Goal: Ask a question: Seek information or help from site administrators or community

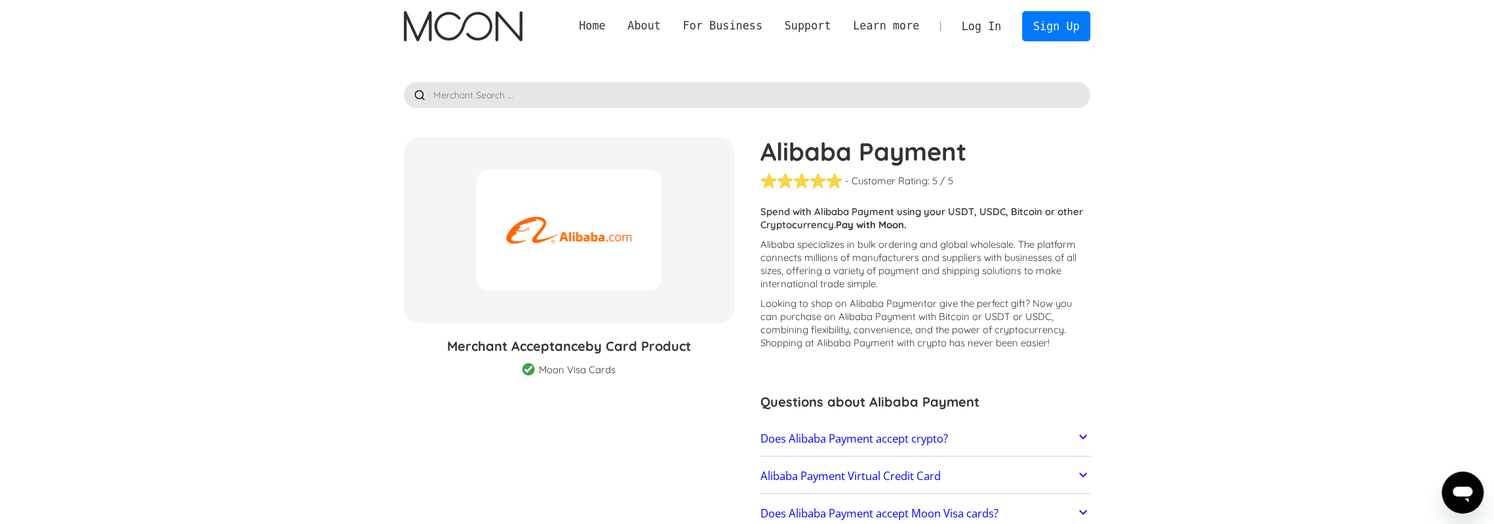
click at [1469, 489] on icon "Open messaging window" at bounding box center [1463, 495] width 20 height 16
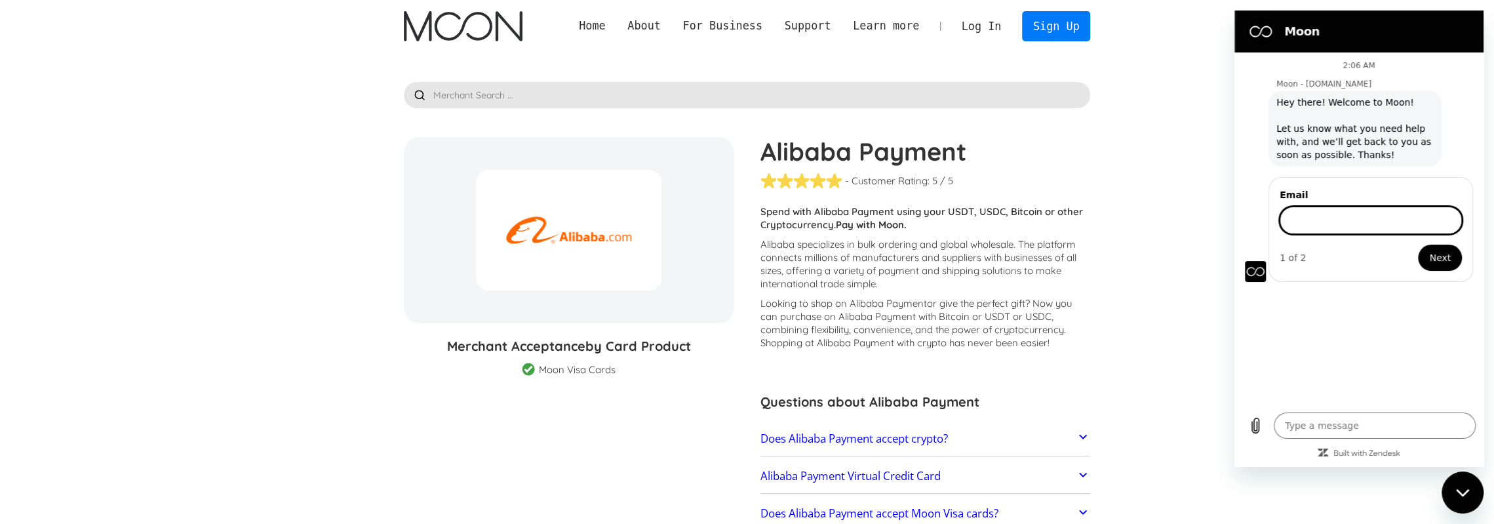
click at [1354, 216] on input "Email" at bounding box center [1371, 221] width 182 height 28
type textarea "x"
drag, startPoint x: 1327, startPoint y: 391, endPoint x: 1332, endPoint y: 381, distance: 11.7
click at [1327, 391] on div "2:06 AM Moon - paywithmoon.com Moon - paywithmoon.com says: Hey there! Welcome …" at bounding box center [1359, 228] width 249 height 352
click at [1334, 226] on input "Email" at bounding box center [1371, 221] width 182 height 28
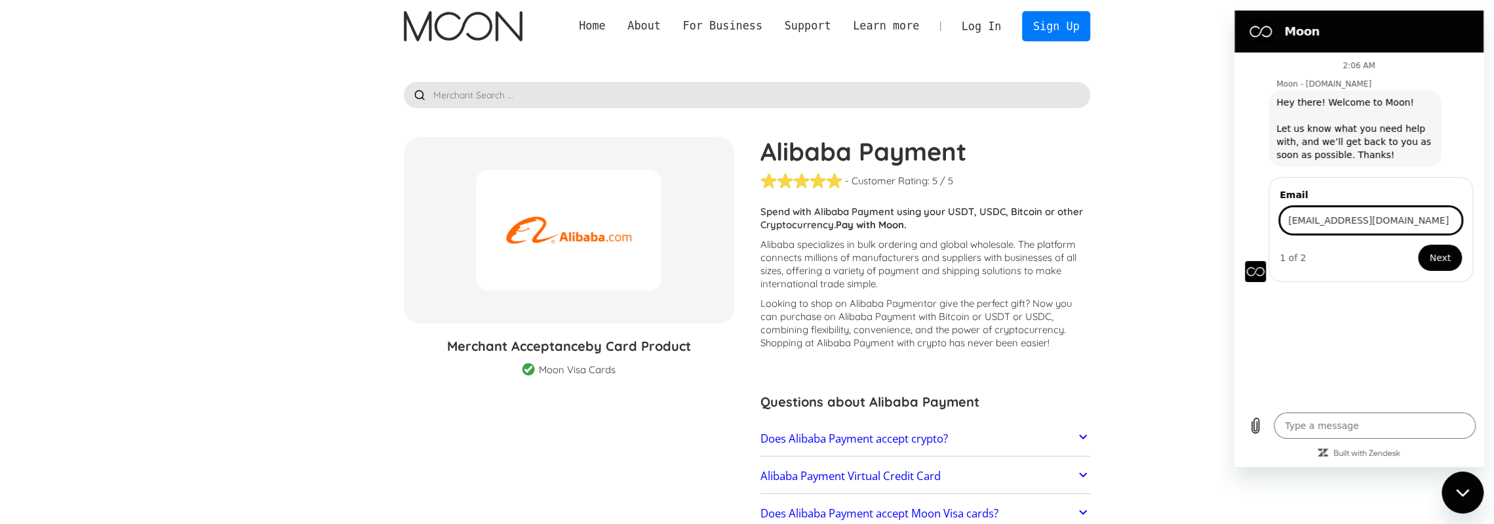
click at [1385, 229] on input "[EMAIL_ADDRESS][DOMAIN_NAME]" at bounding box center [1371, 221] width 182 height 28
type input "[EMAIL_ADDRESS][DOMAIN_NAME]"
click at [1448, 259] on button "Next" at bounding box center [1440, 258] width 44 height 26
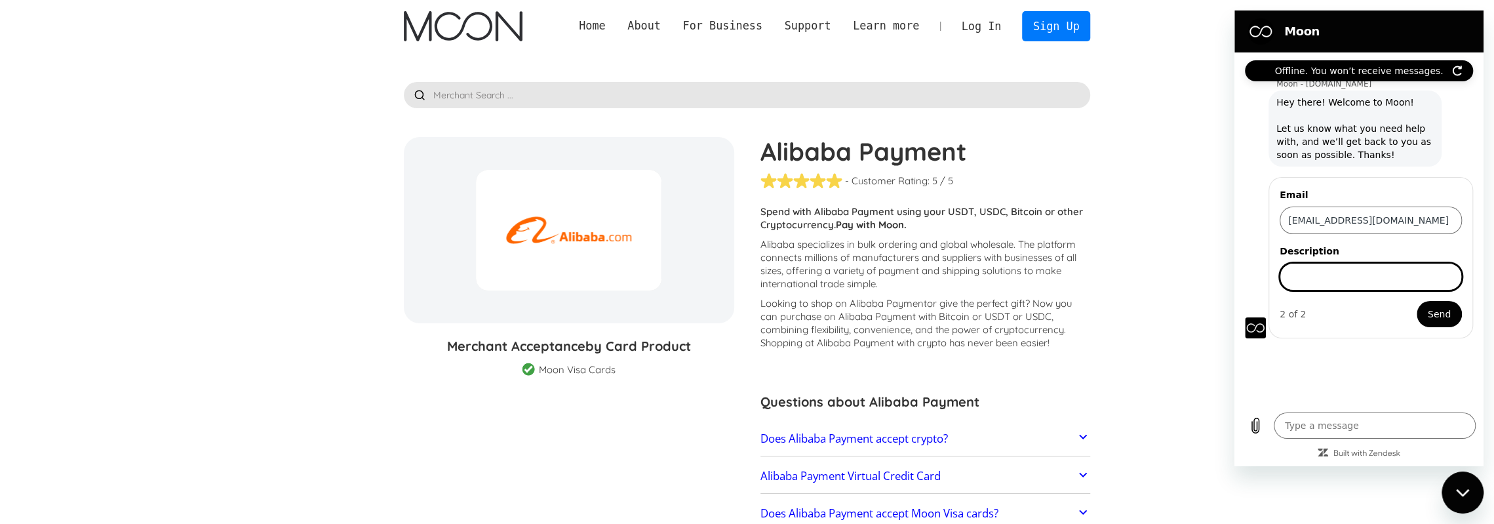
click at [1414, 287] on input "Description" at bounding box center [1371, 277] width 182 height 28
type textarea "x"
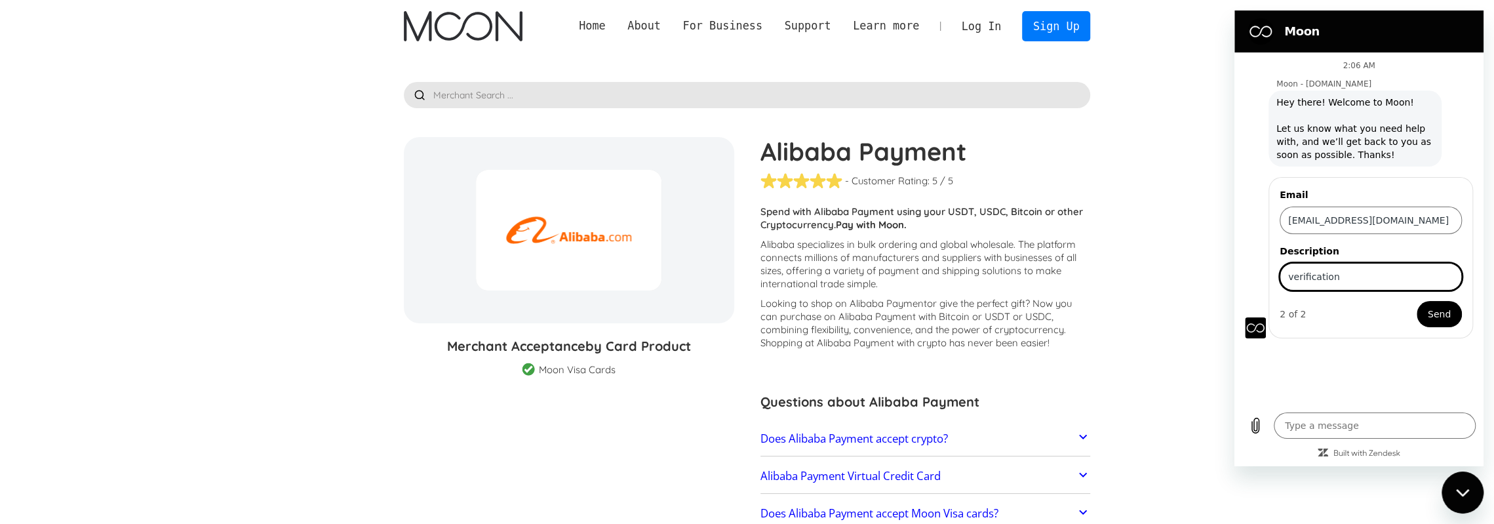
type input "verification"
click at [1431, 308] on span "Send" at bounding box center [1439, 314] width 23 height 16
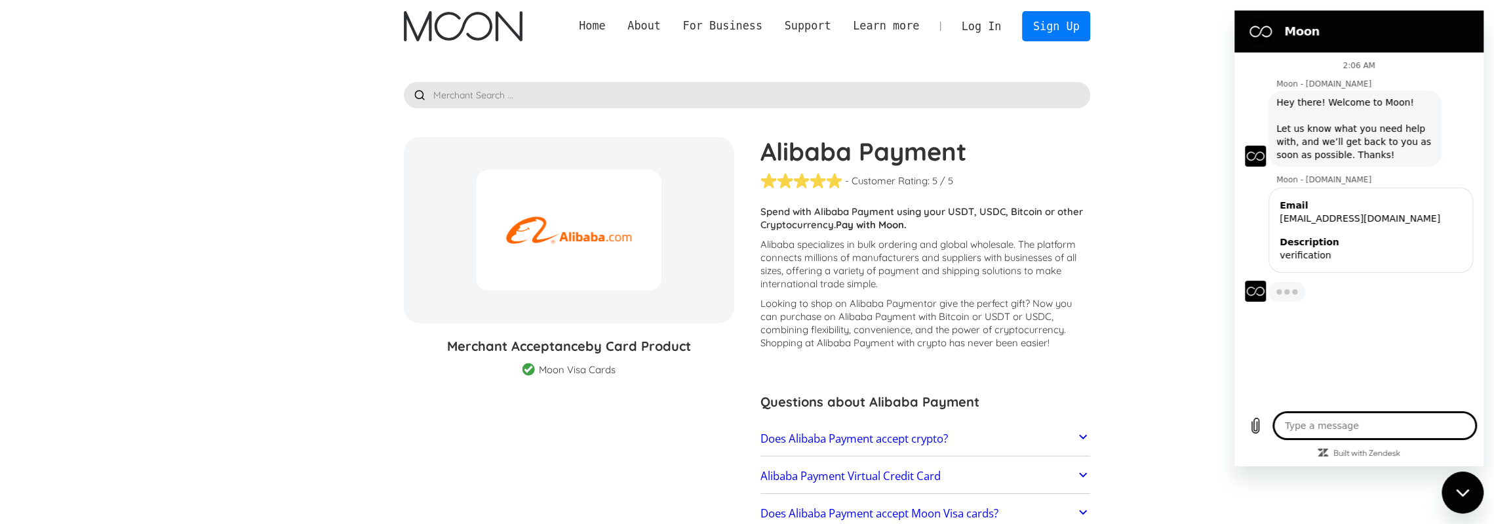
type textarea "x"
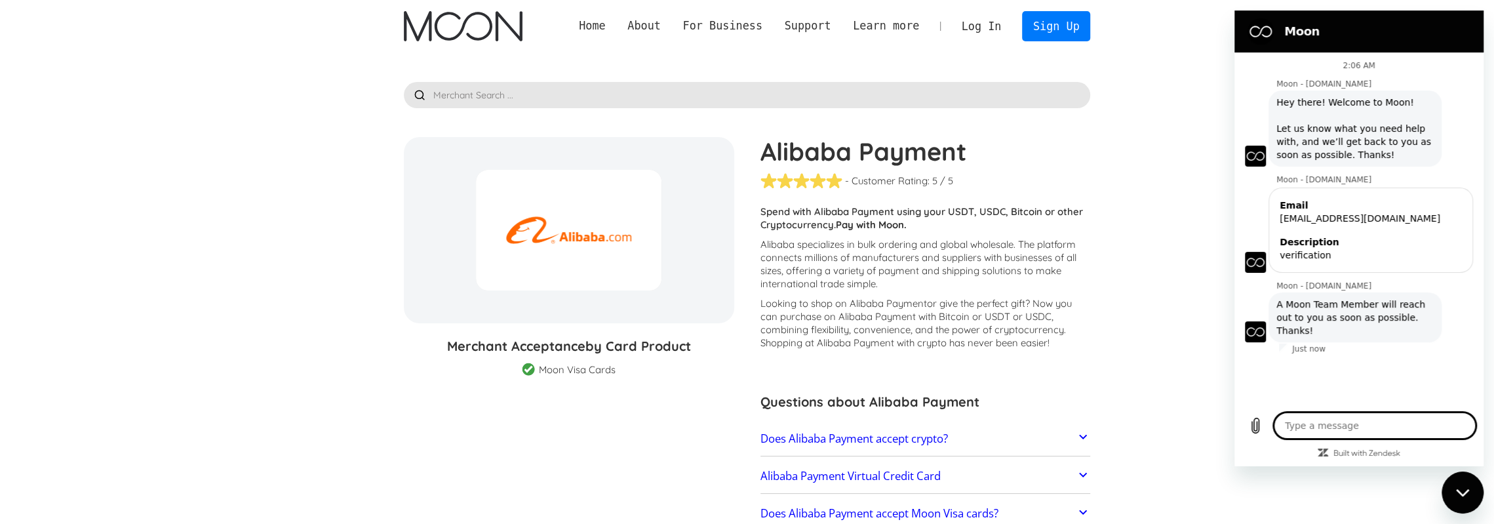
click at [1332, 427] on textarea at bounding box center [1375, 425] width 202 height 26
type textarea "d"
type textarea "x"
type textarea "do"
type textarea "x"
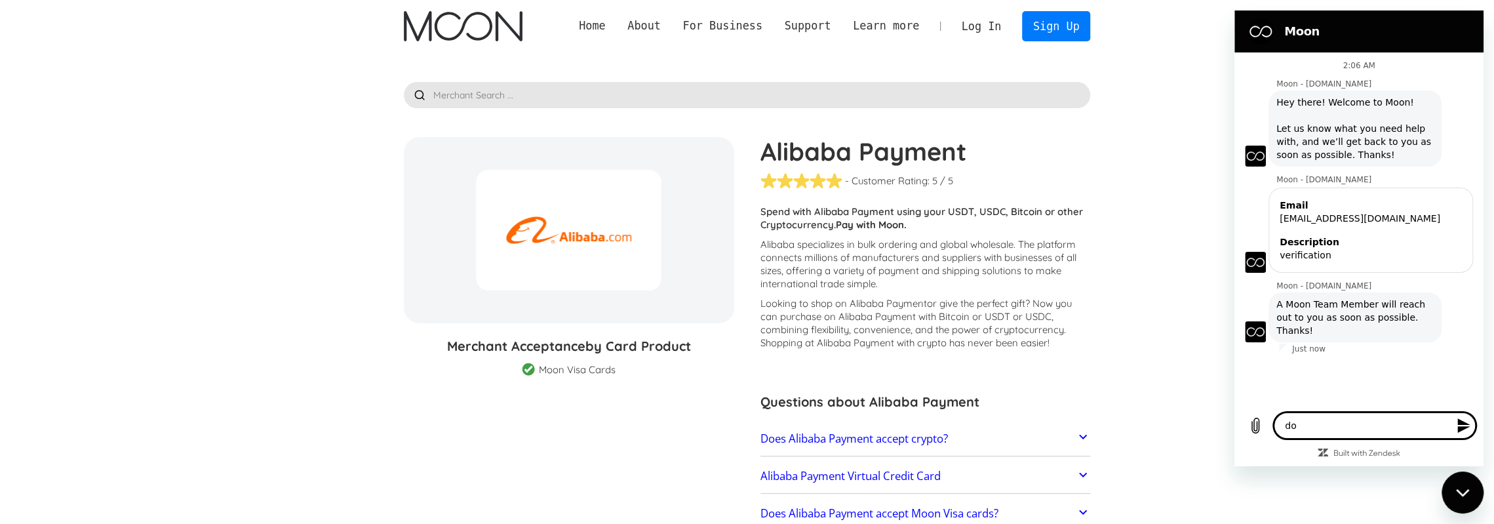
type textarea "do"
type textarea "x"
type textarea "do u"
type textarea "x"
type textarea "do u"
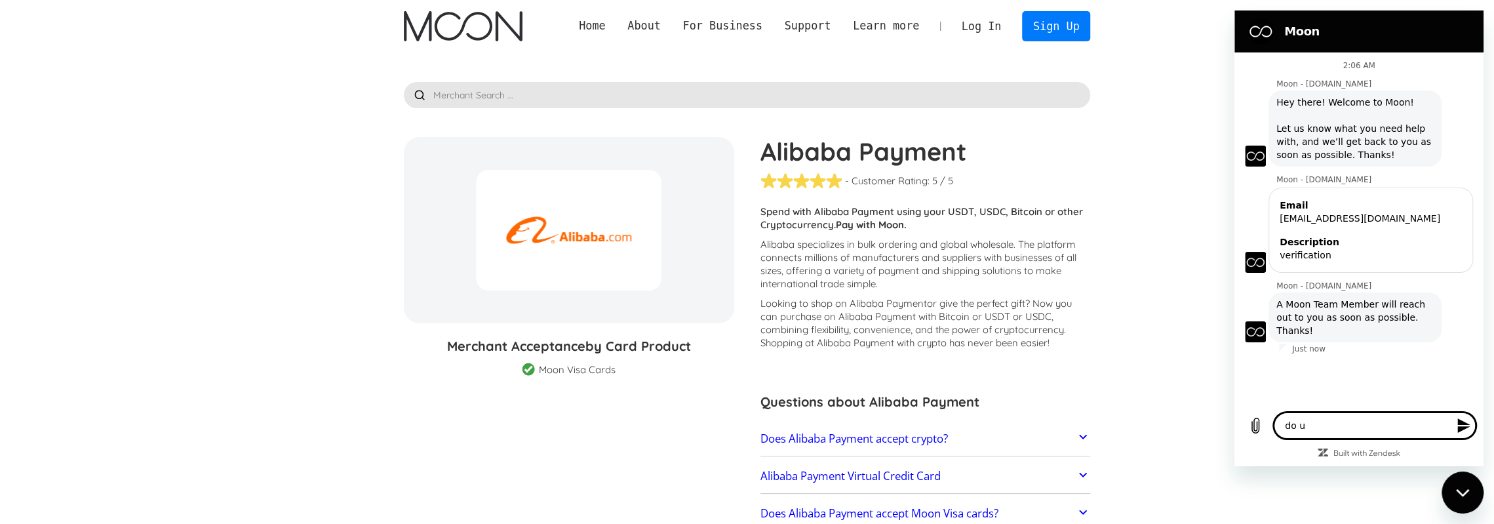
type textarea "x"
type textarea "do u a"
type textarea "x"
type textarea "do u ac"
type textarea "x"
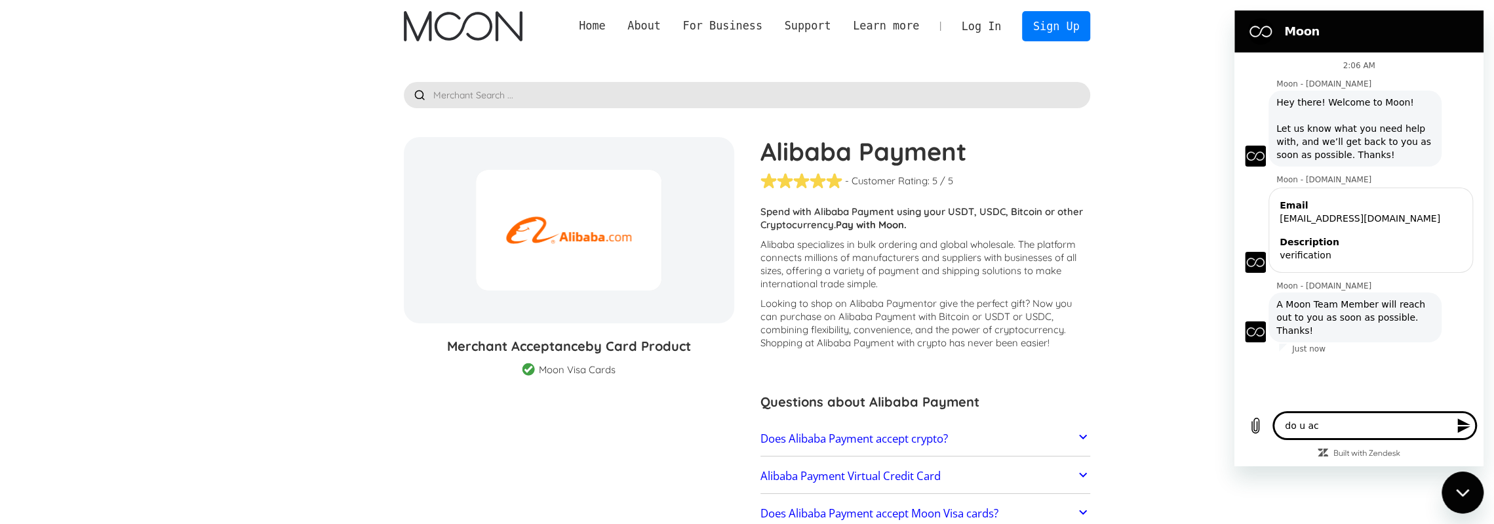
type textarea "do u acc"
type textarea "x"
type textarea "do u acce"
type textarea "x"
type textarea "do u accep"
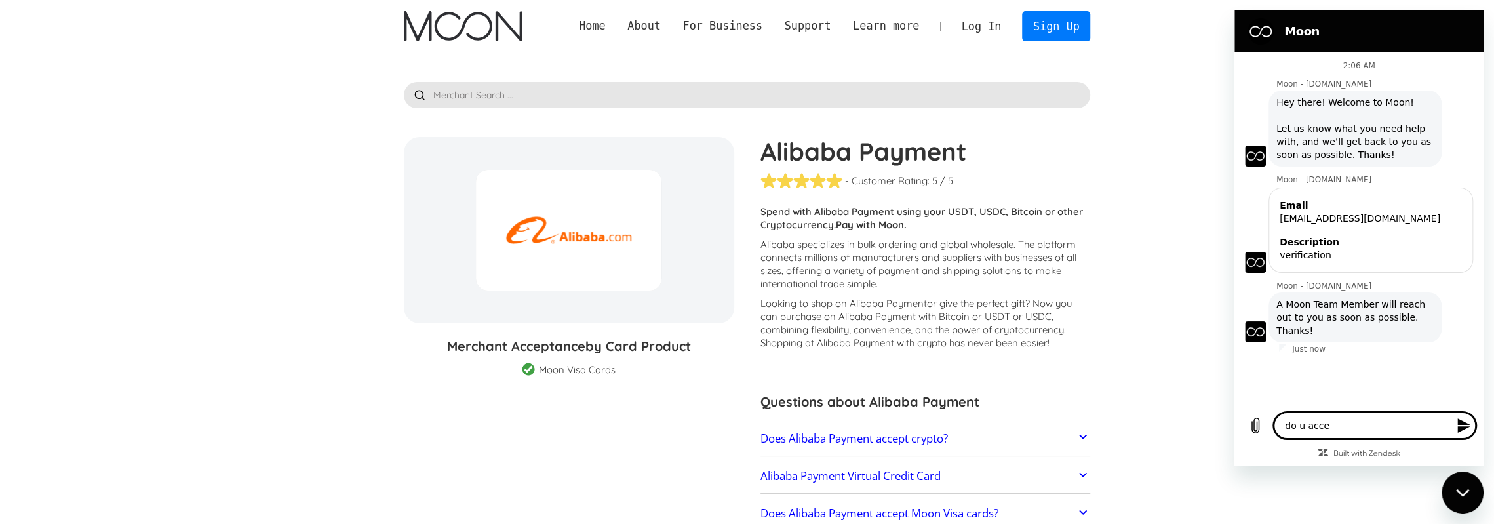
type textarea "x"
type textarea "do u accept"
type textarea "x"
type textarea "do u accept"
type textarea "x"
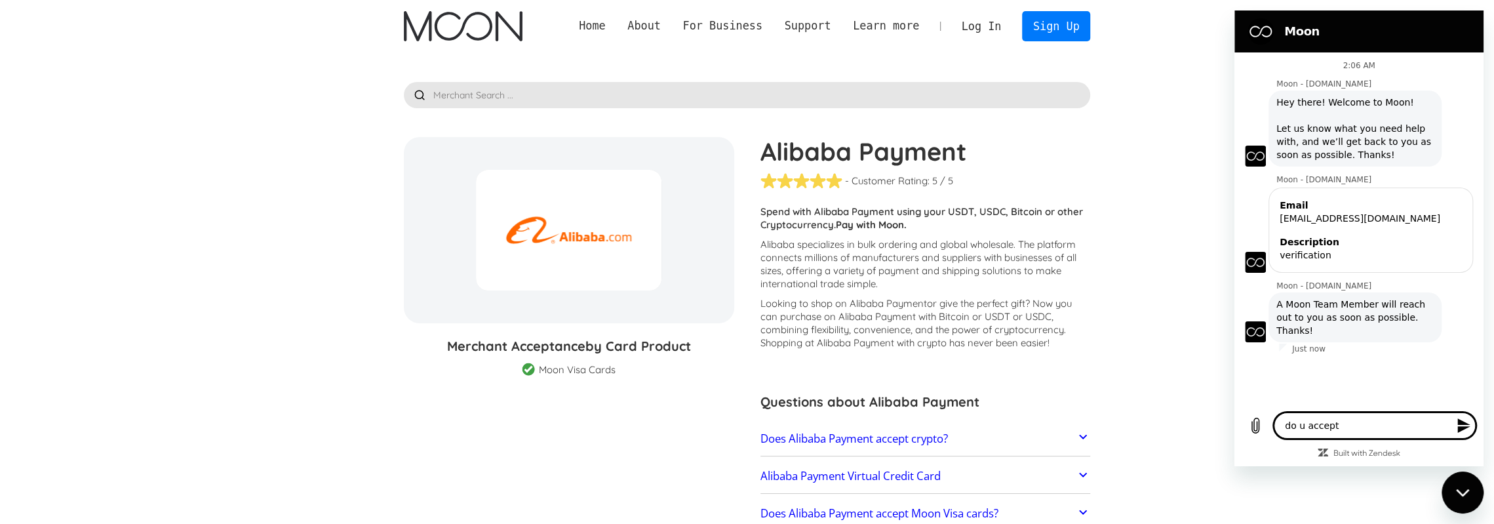
type textarea "do u accept i"
type textarea "x"
type textarea "do u accept ir"
type textarea "x"
type textarea "do u accept ira"
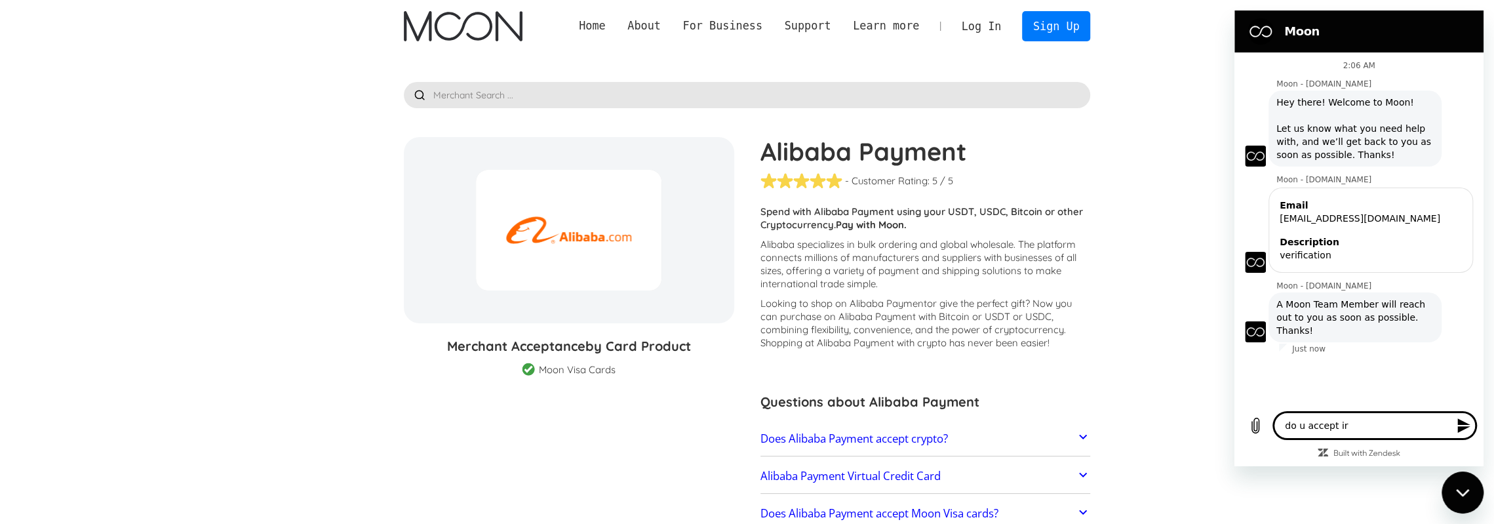
type textarea "x"
type textarea "do u accept iran"
type textarea "x"
type textarea "do u accept irani"
type textarea "x"
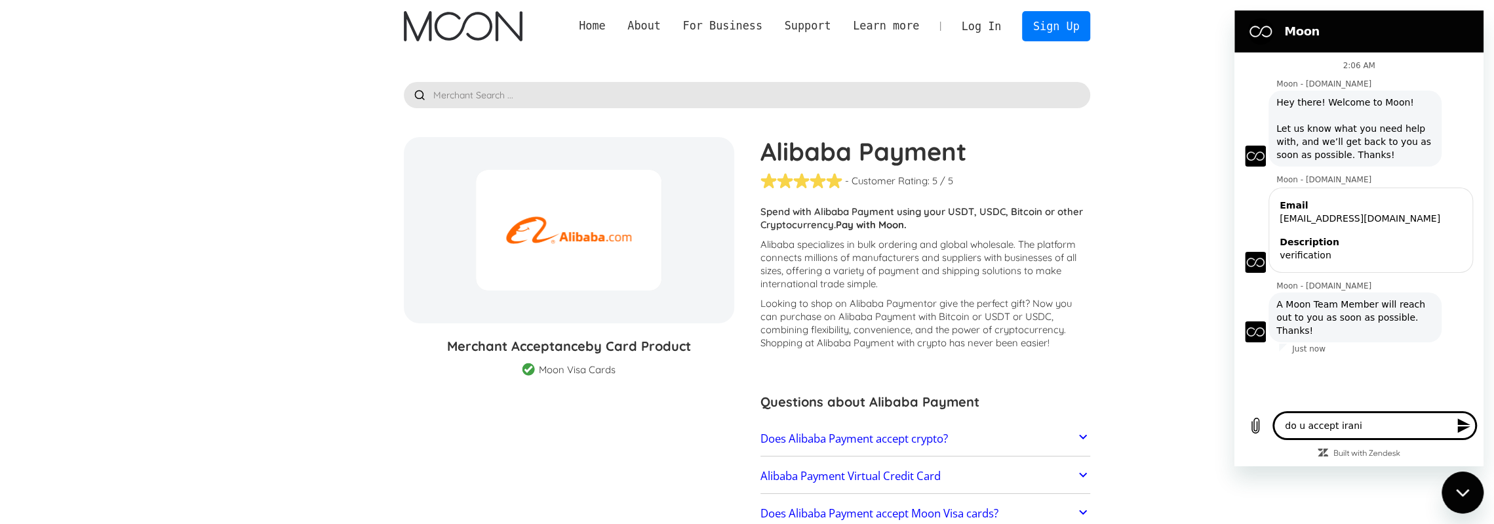
type textarea "do u accept irania"
type textarea "x"
type textarea "do u accept iranian"
type textarea "x"
type textarea "do u accept iranians"
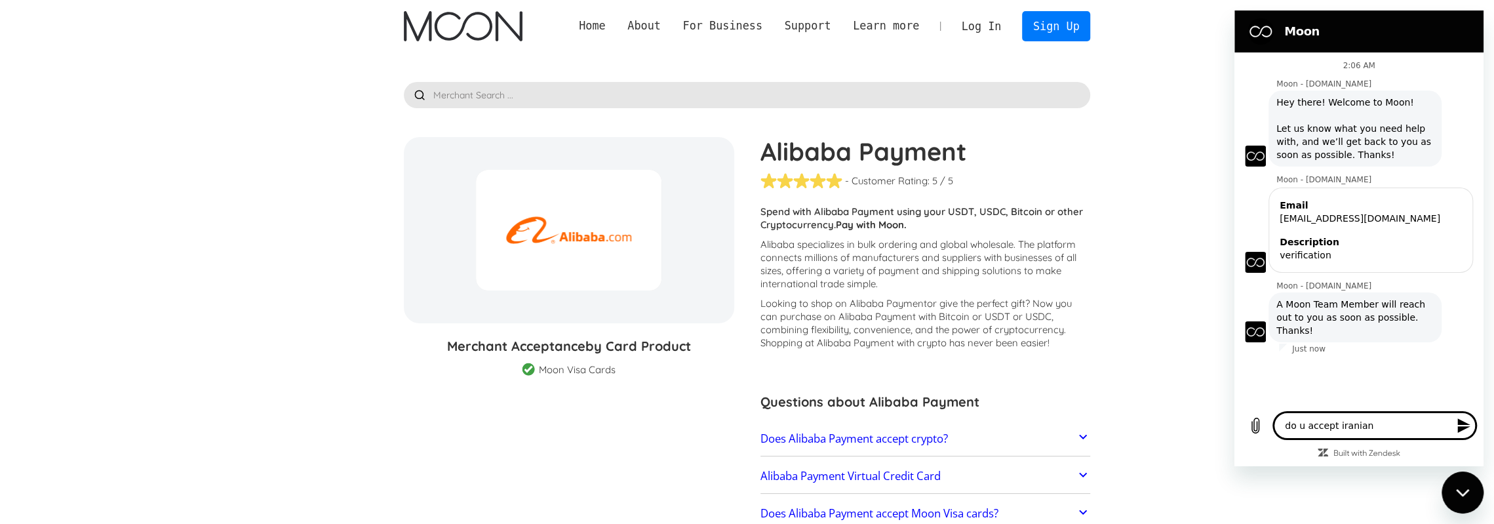
type textarea "x"
type textarea "do u accept iranians"
type textarea "x"
type textarea "do u accept iranians p"
type textarea "x"
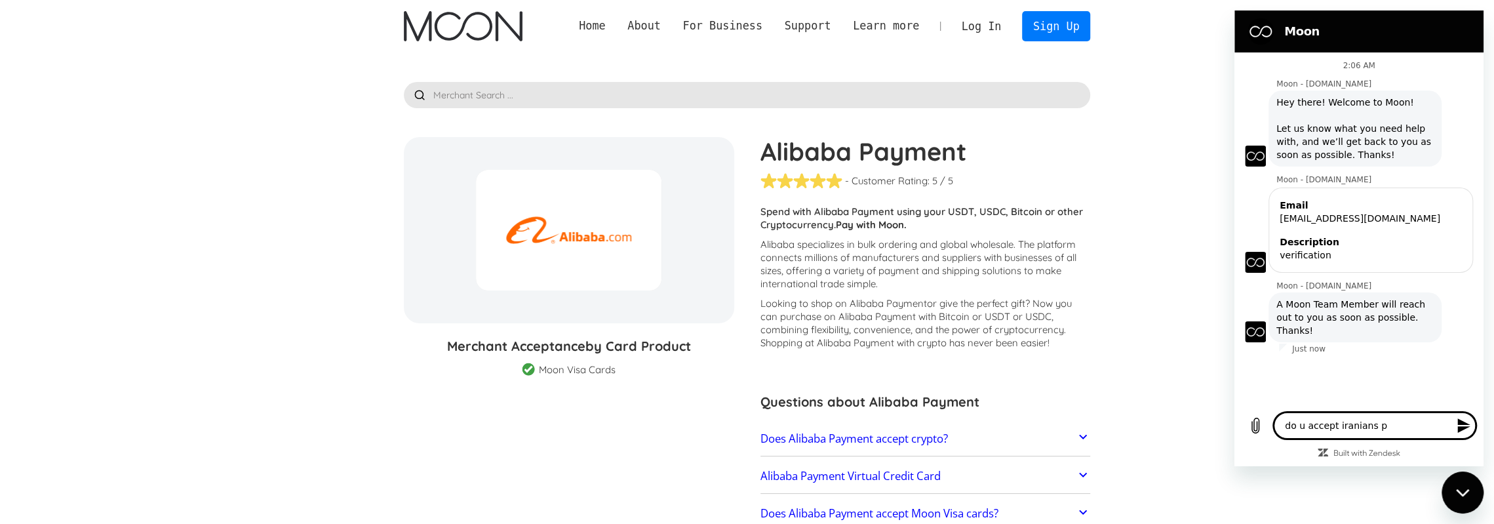
type textarea "do u accept iranians pa"
type textarea "x"
type textarea "do u accept iranians pas"
type textarea "x"
type textarea "do u accept iranians pass"
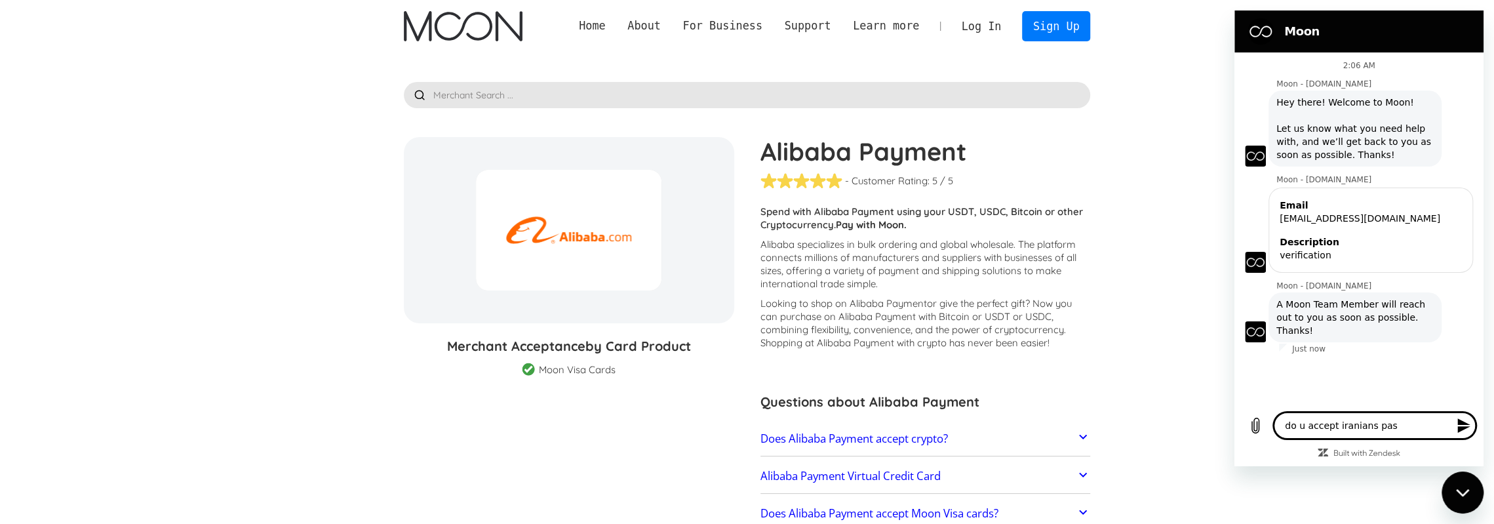
type textarea "x"
type textarea "do u accept iranians passp"
type textarea "x"
type textarea "do u accept iranians passpo"
type textarea "x"
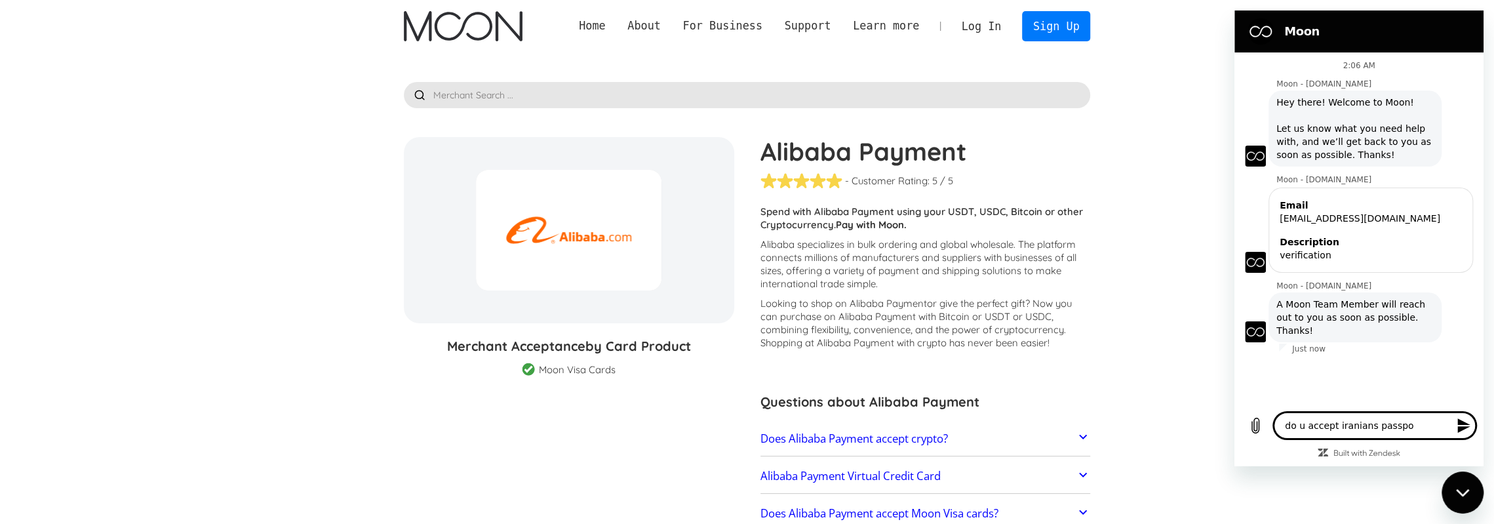
type textarea "do u accept iranians passpor"
type textarea "x"
type textarea "do u accept iranians passport"
type textarea "x"
type textarea "do u accept iranians passport"
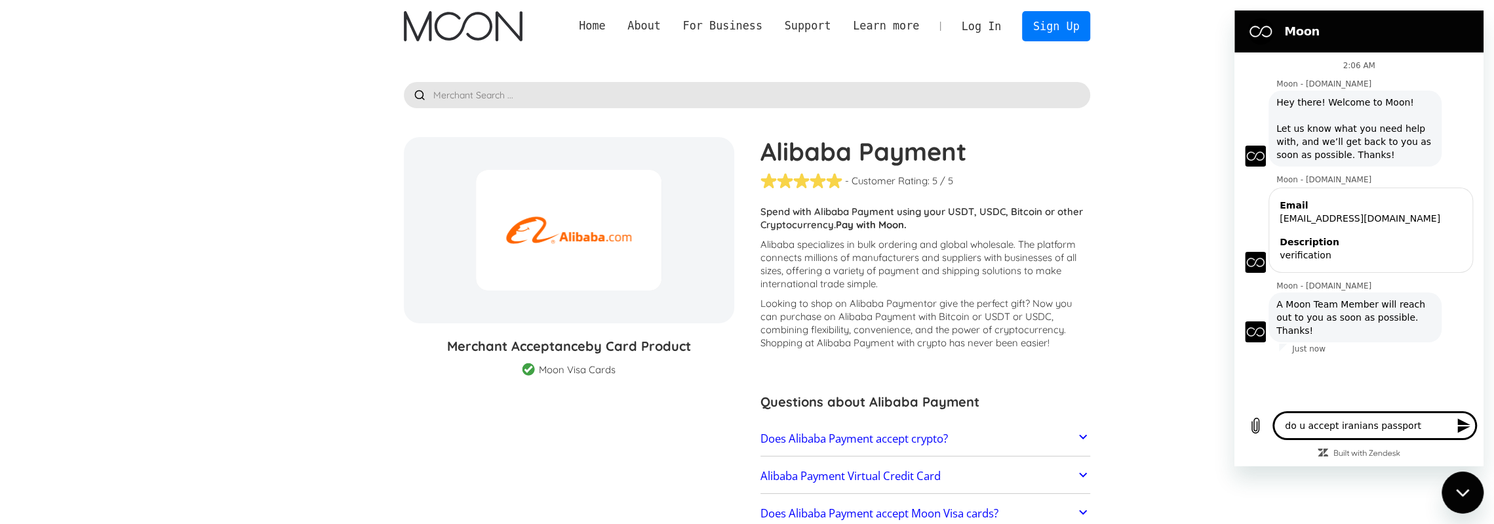
type textarea "x"
type textarea "do u accept iranians passport f"
type textarea "x"
type textarea "do u accept iranians passport fo"
type textarea "x"
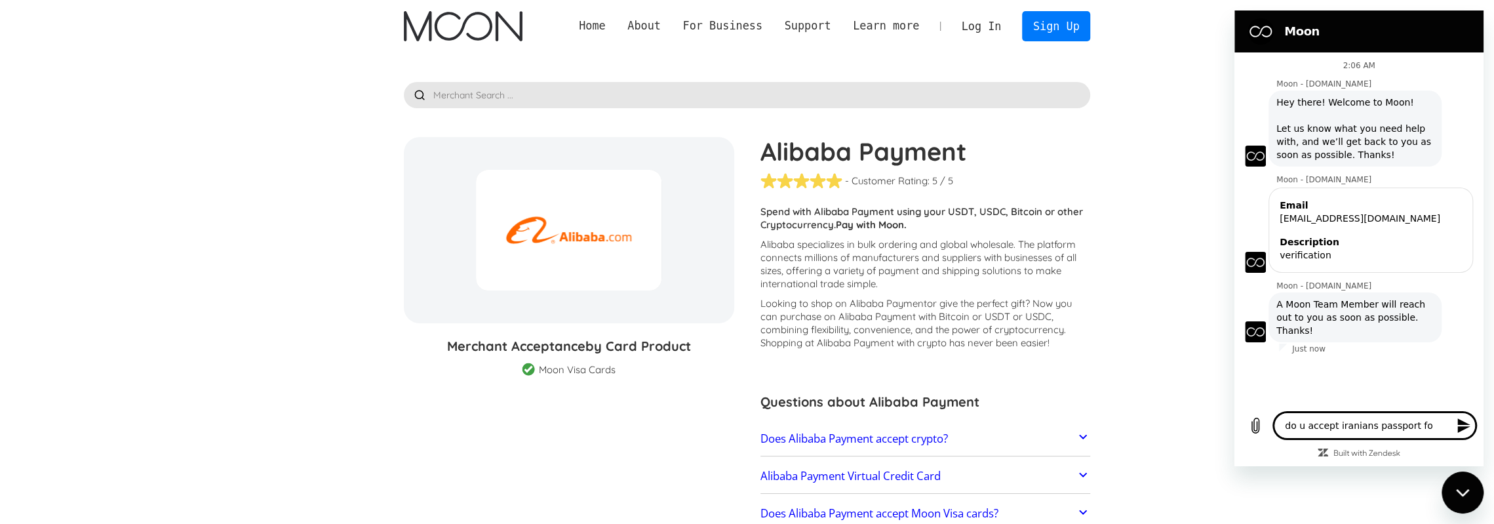
type textarea "do u accept iranians passport for"
type textarea "x"
type textarea "do u accept iranians passport for"
type textarea "x"
type textarea "do u accept iranians passport for v"
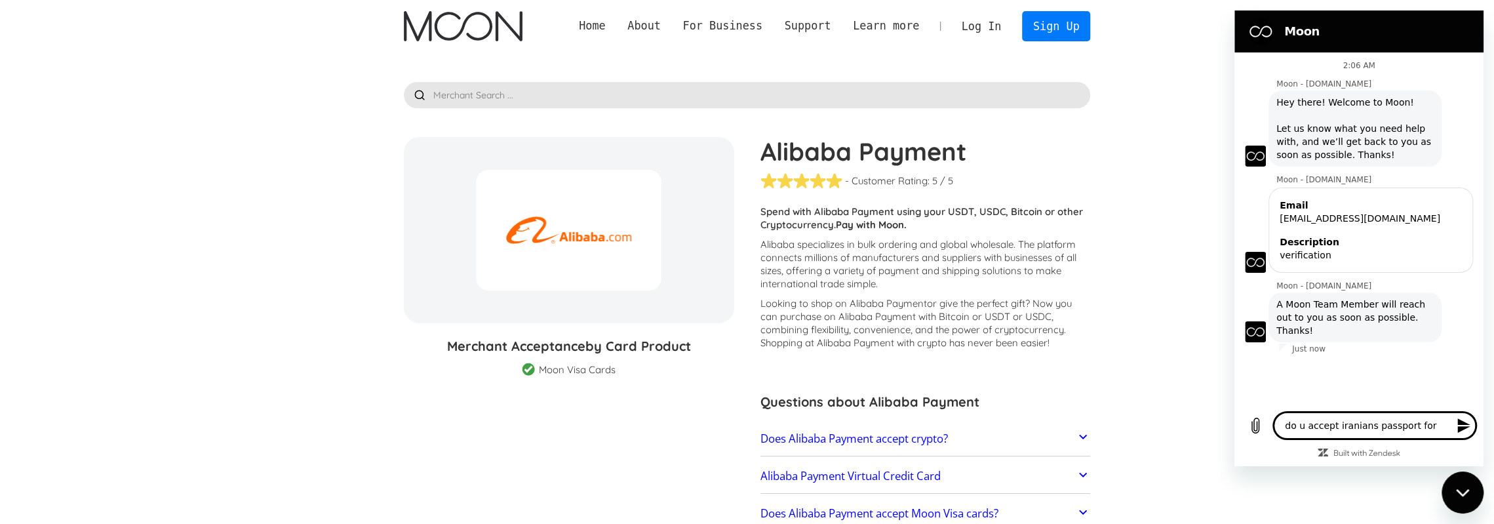
type textarea "x"
type textarea "do u accept iranians passport for ve"
type textarea "x"
type textarea "do u accept iranians passport for ver"
type textarea "x"
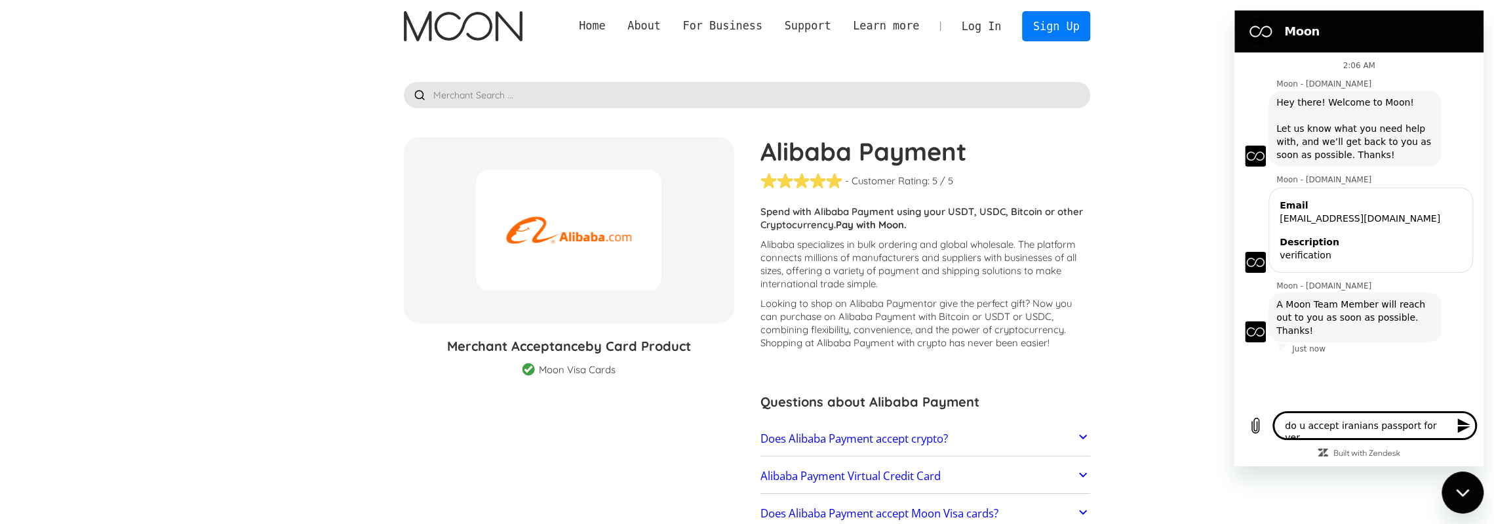
type textarea "do u accept iranians passport for veri"
type textarea "x"
type textarea "do u accept iranians passport for verif"
type textarea "x"
type textarea "do u accept iranians passport for verifi"
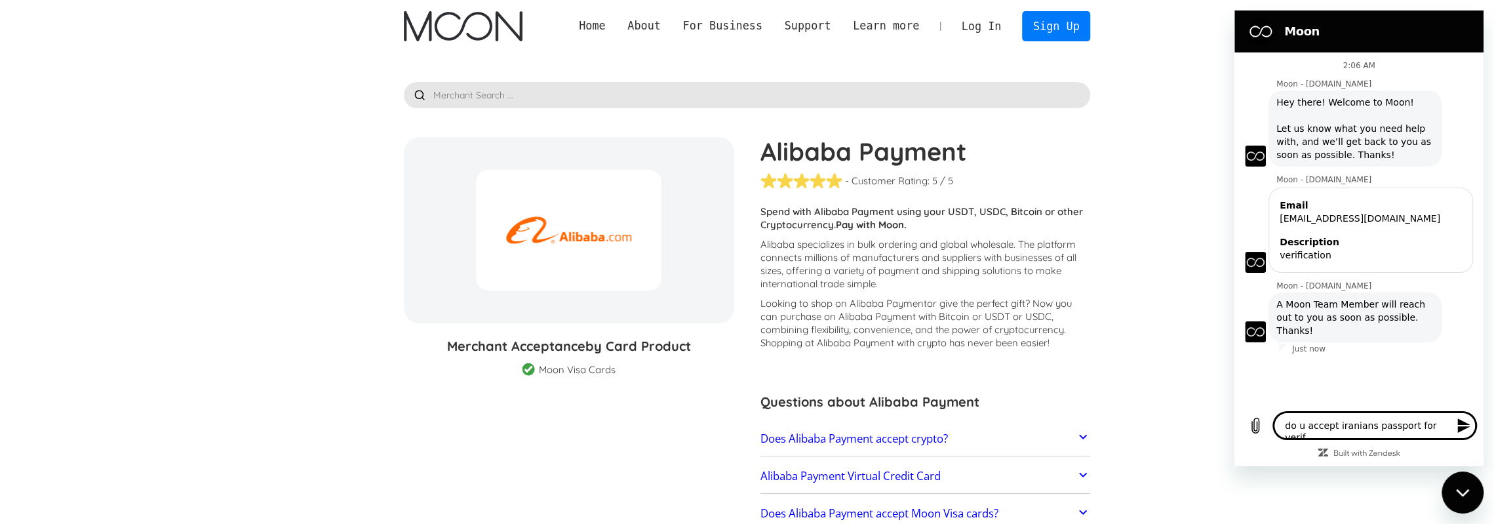
type textarea "x"
type textarea "do u accept iranians passport for verific"
type textarea "x"
type textarea "do u accept iranians passport for verifica"
type textarea "x"
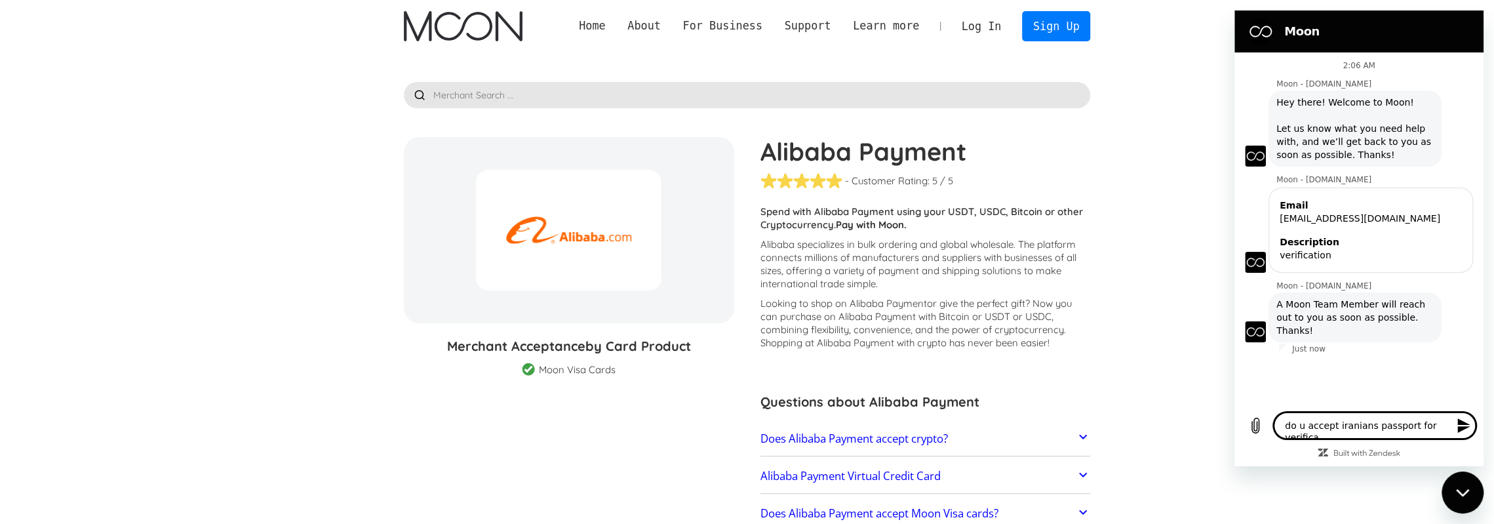
type textarea "do u accept iranians passport for verificat"
type textarea "x"
type textarea "do u accept iranians passport for verificati"
type textarea "x"
type textarea "do u accept iranians passport for verificatio"
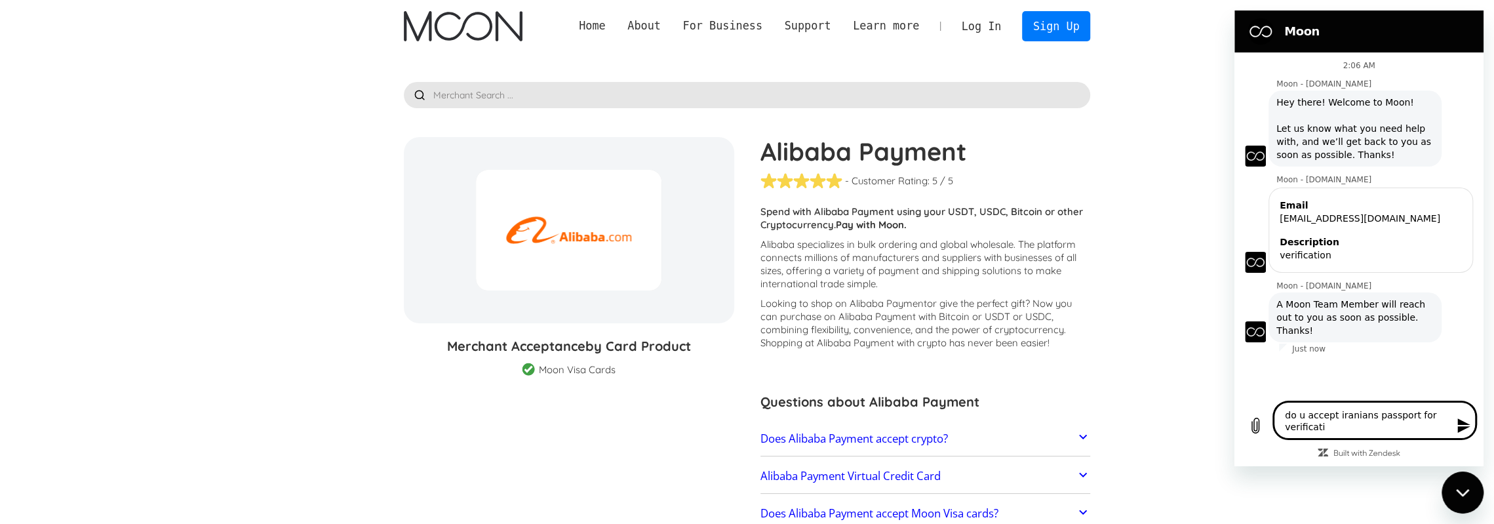
type textarea "x"
type textarea "do u accept iranians passport for verification"
type textarea "x"
type textarea "do u accept iranians passport for verifications"
type textarea "x"
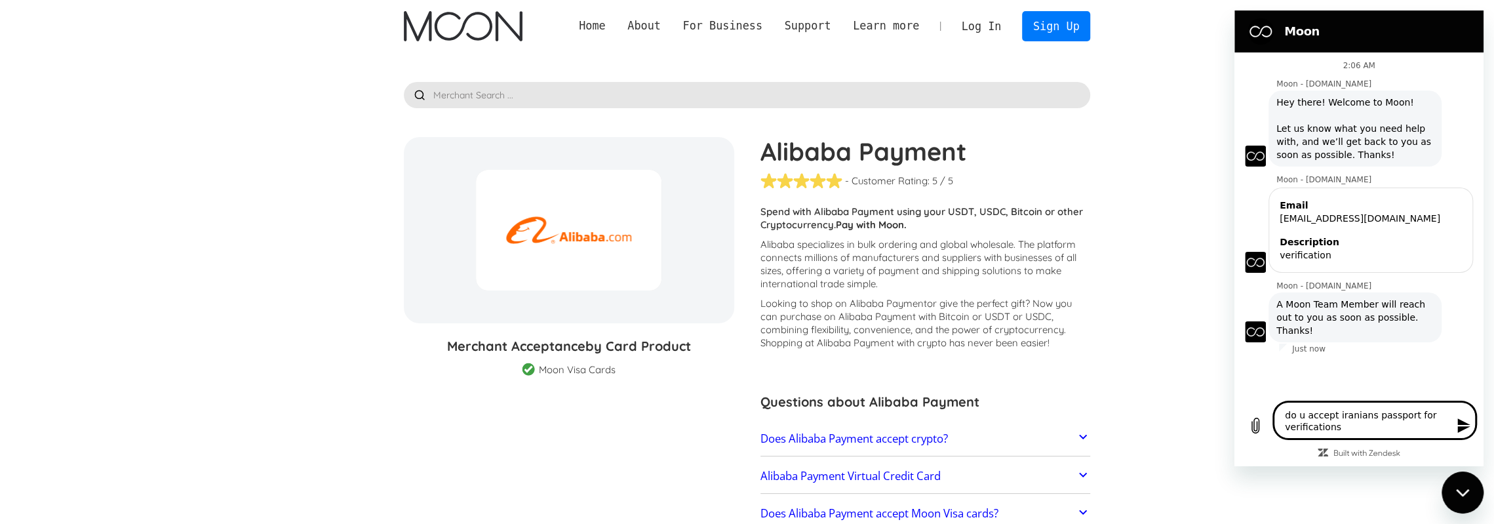
type textarea "do u accept iranians passport for verifications"
type textarea "x"
type textarea "do u accept iranians passport for verifications t"
type textarea "x"
type textarea "do u accept iranians passport for verifications to"
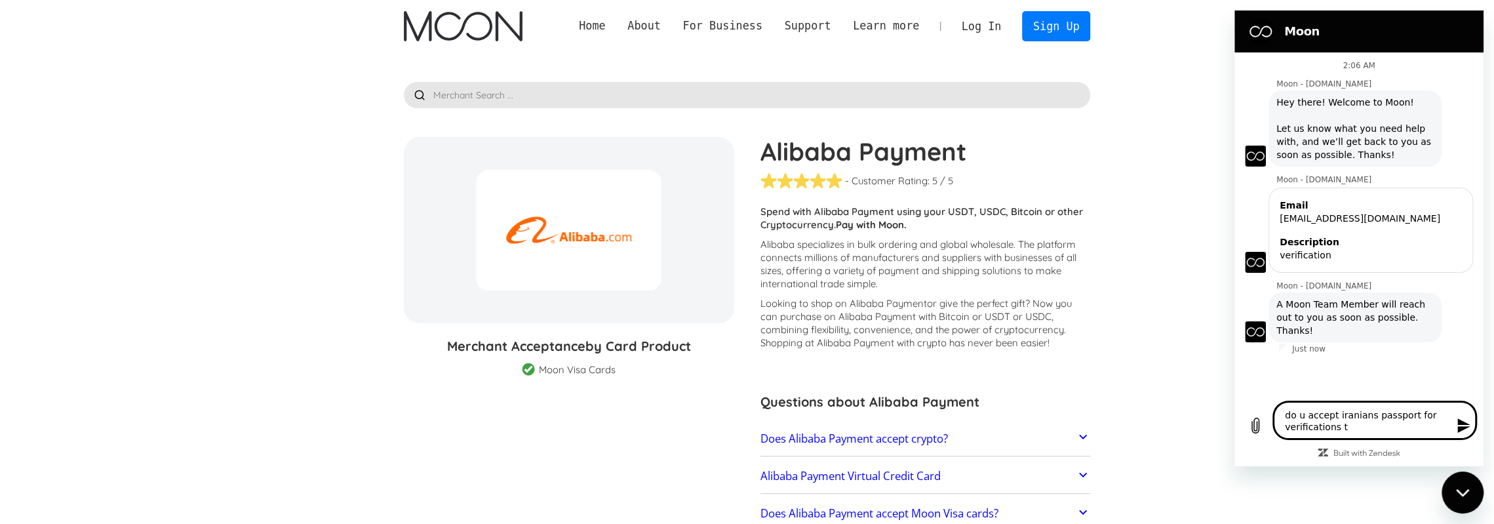
type textarea "x"
type textarea "do u accept iranians passport for verifications too"
type textarea "x"
type textarea "do u accept iranians passport for verifications too?"
type textarea "x"
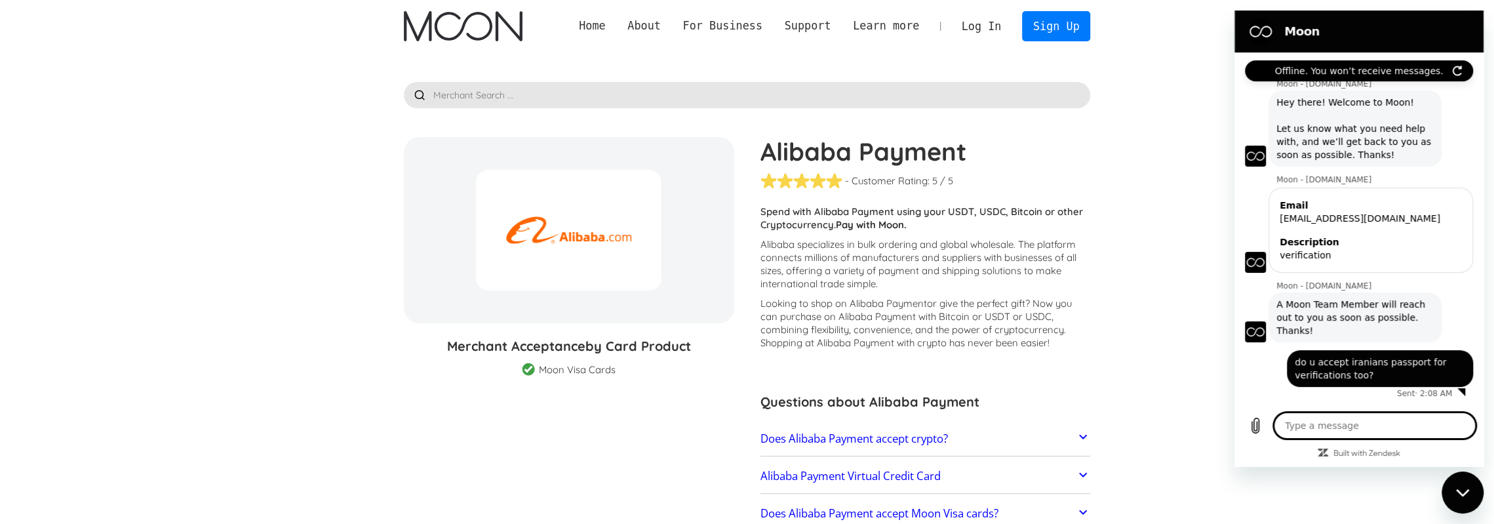
type textarea "x"
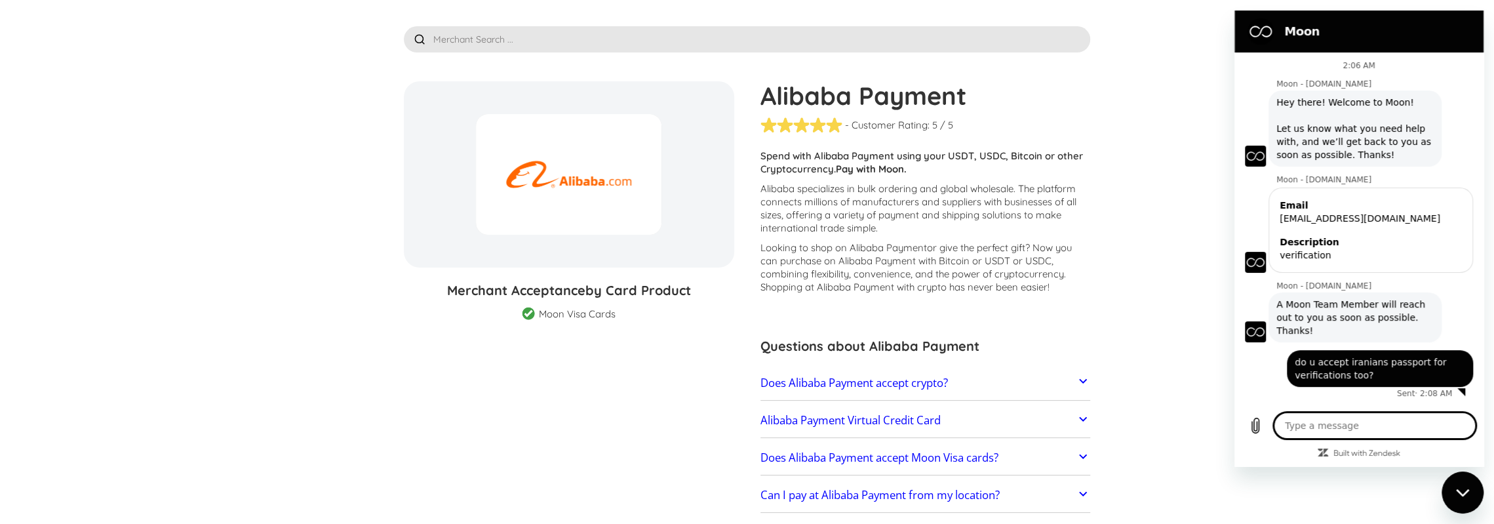
scroll to position [66, 0]
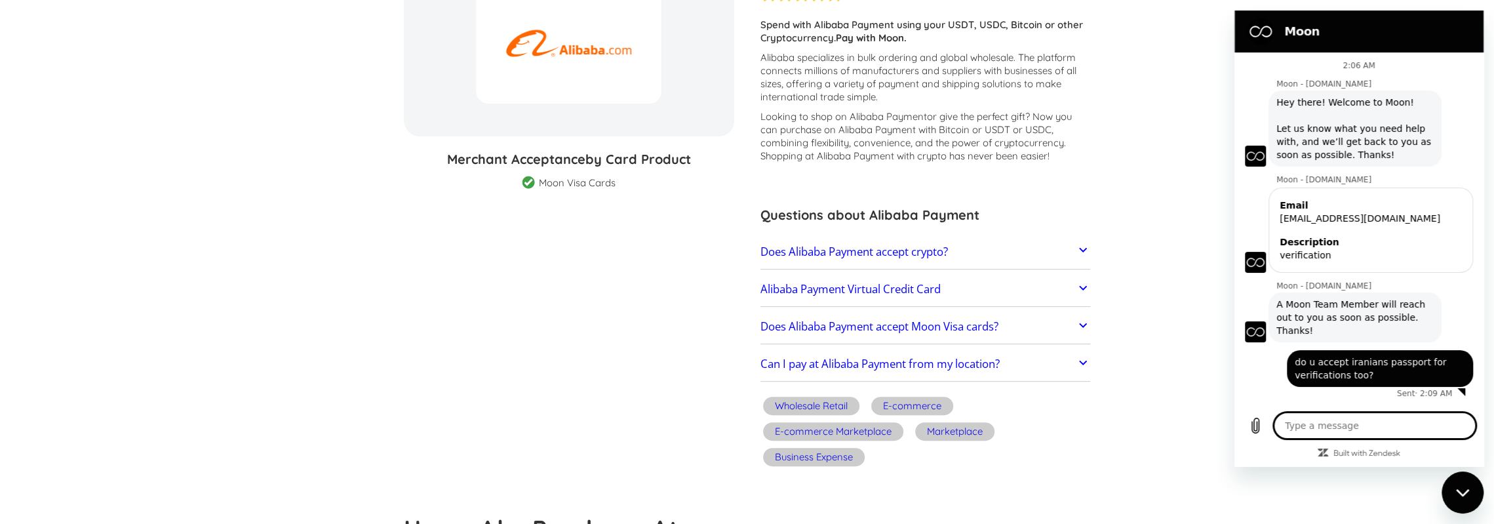
scroll to position [197, 0]
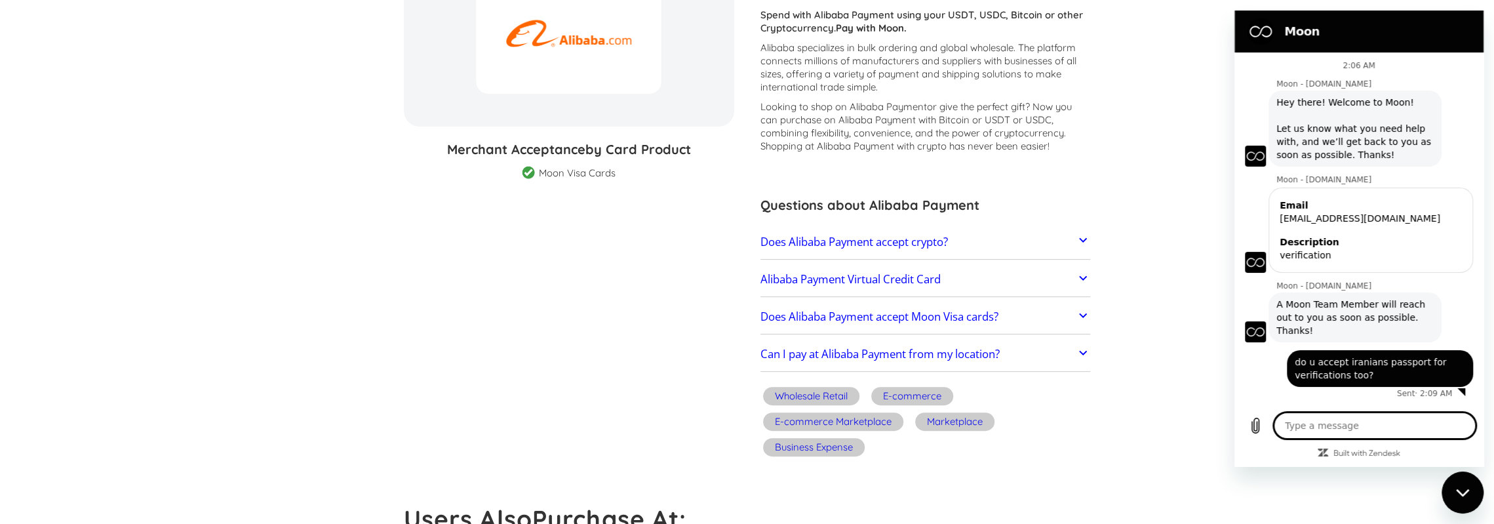
click at [1473, 494] on div "Close messaging window" at bounding box center [1462, 492] width 39 height 39
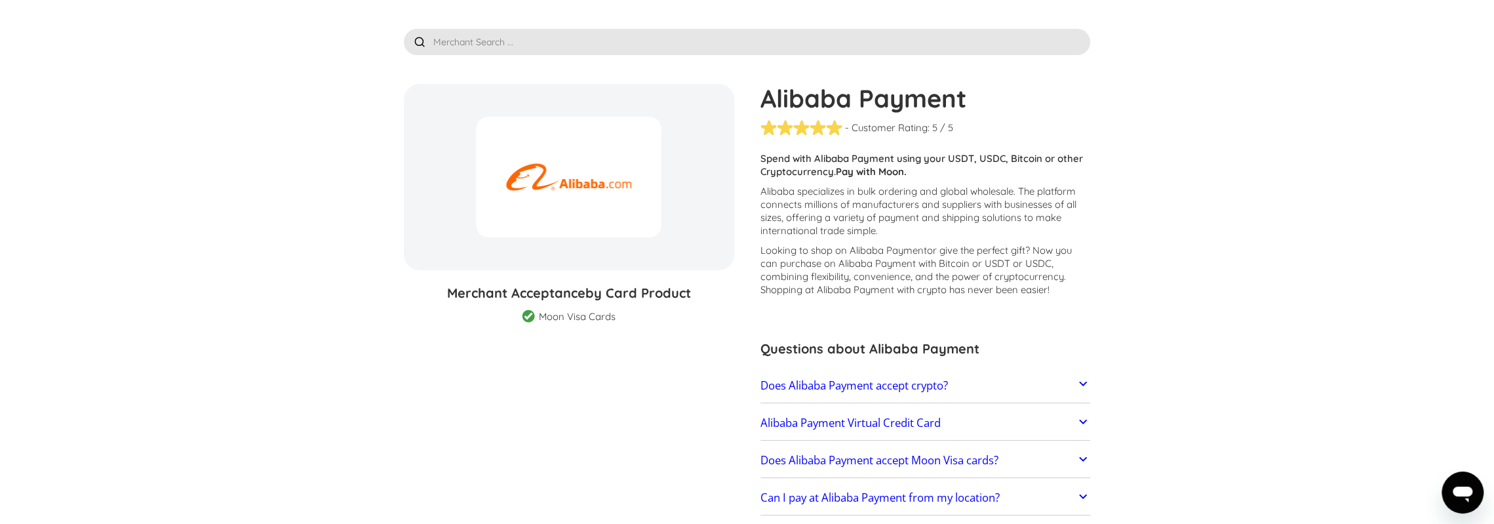
scroll to position [0, 0]
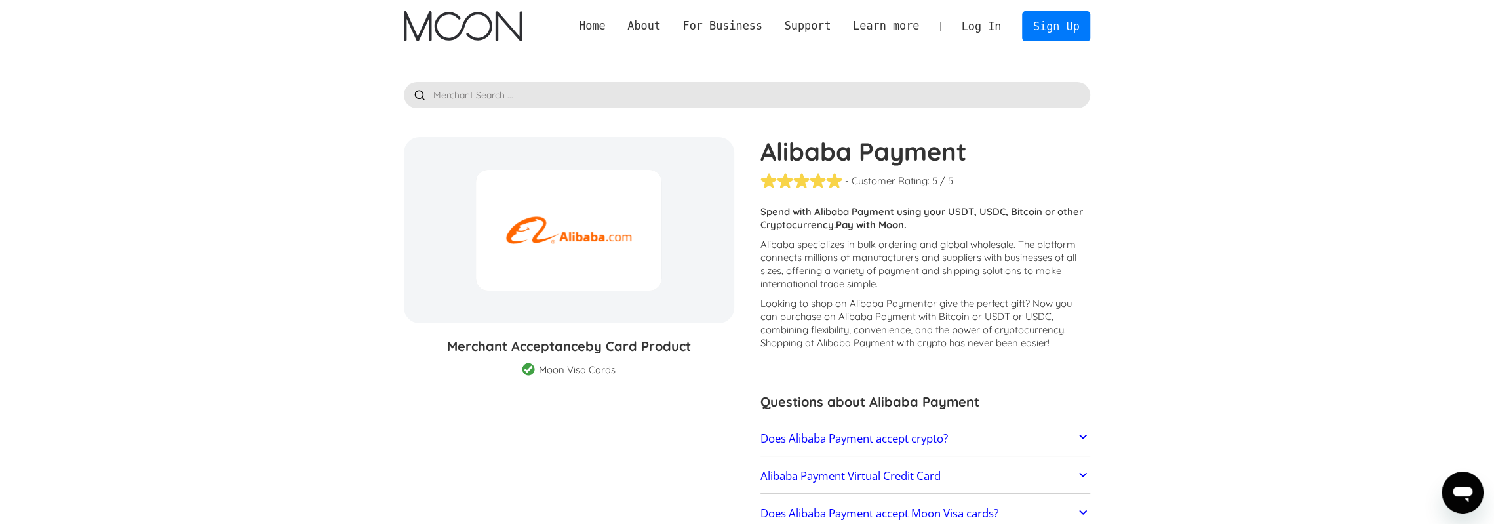
type textarea "x"
